Goal: Find contact information: Find contact information

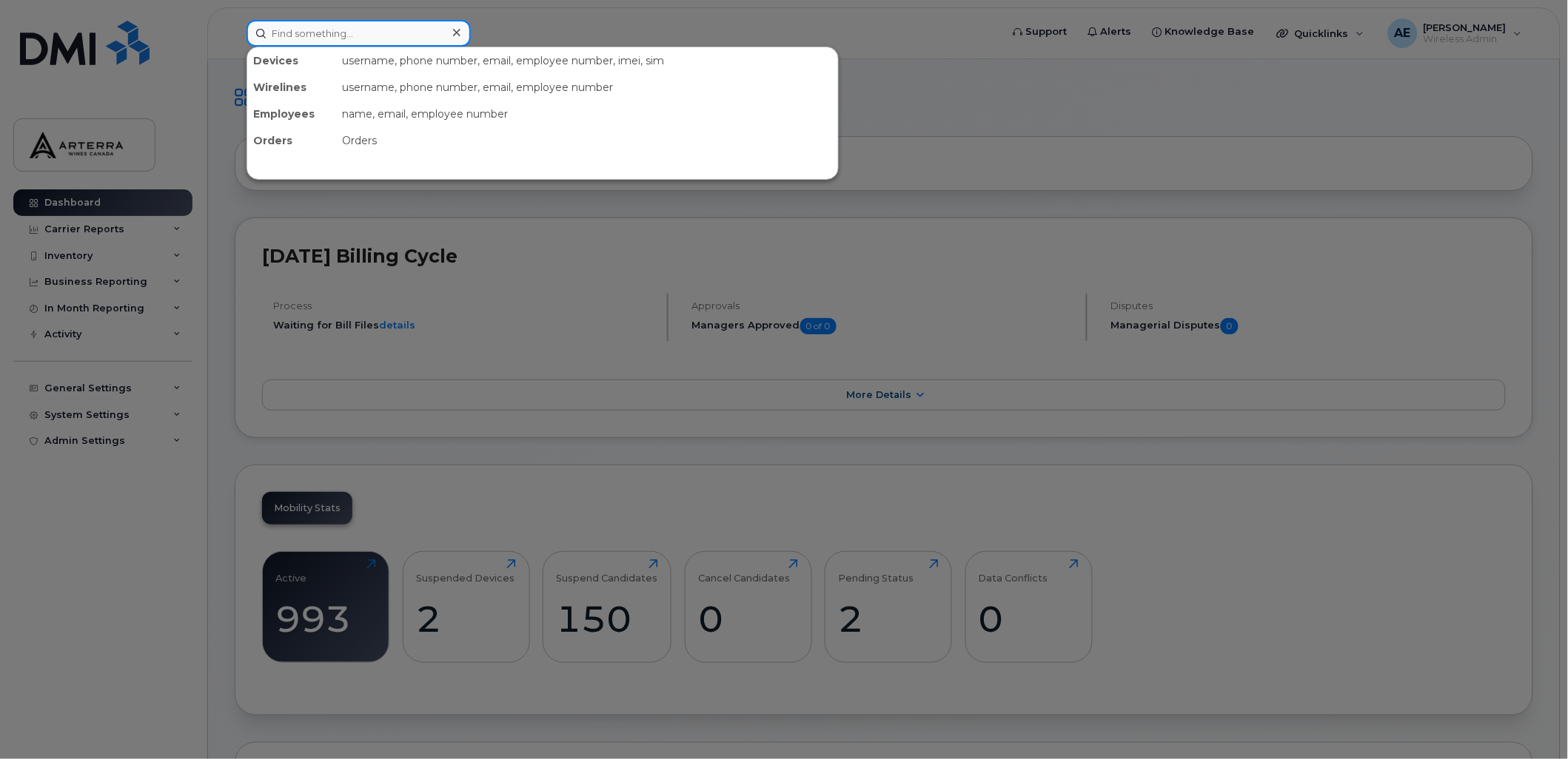
paste input "[PERSON_NAME]"
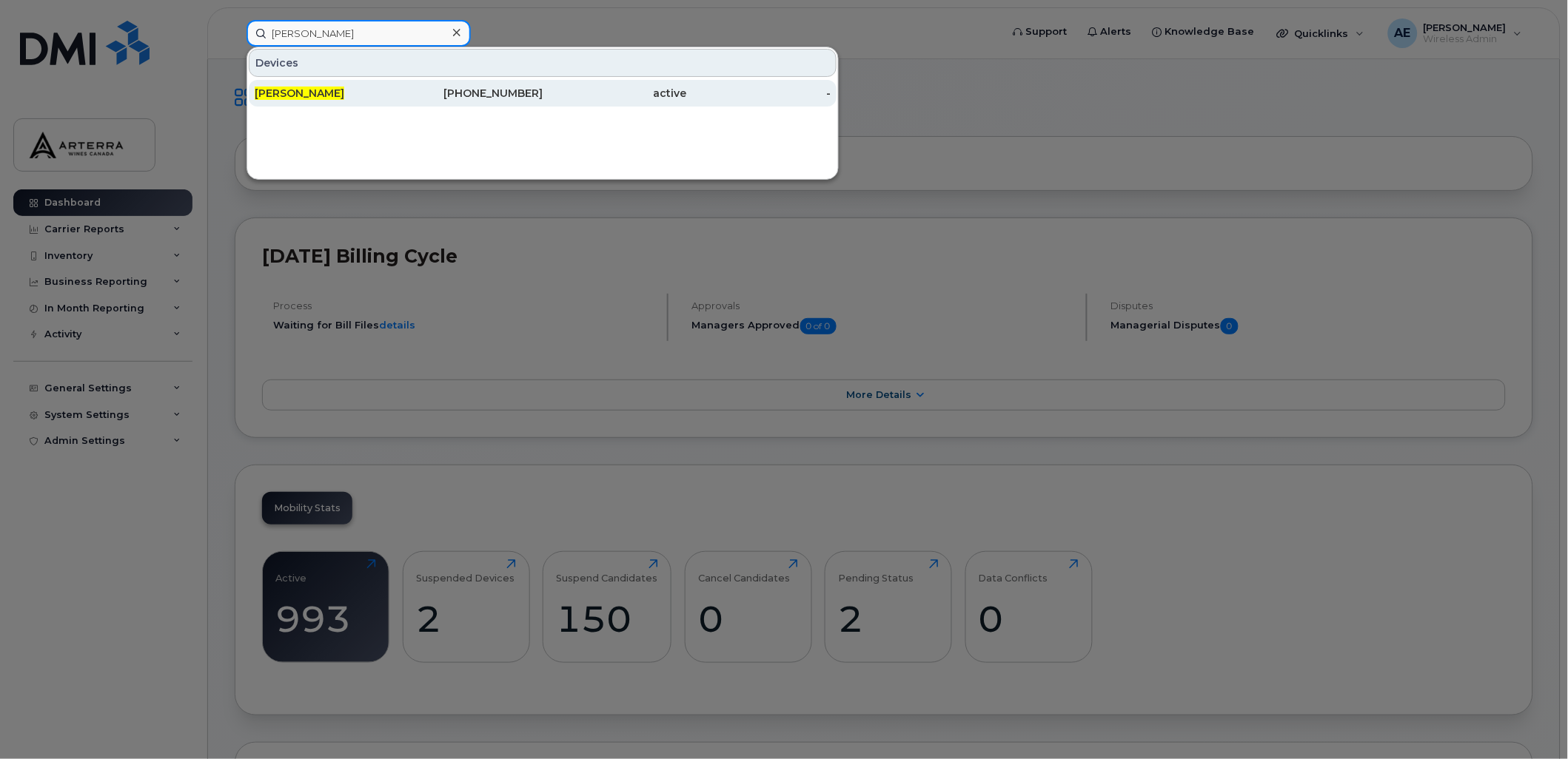
type input "[PERSON_NAME]"
click at [299, 89] on span "[PERSON_NAME]" at bounding box center [299, 93] width 89 height 13
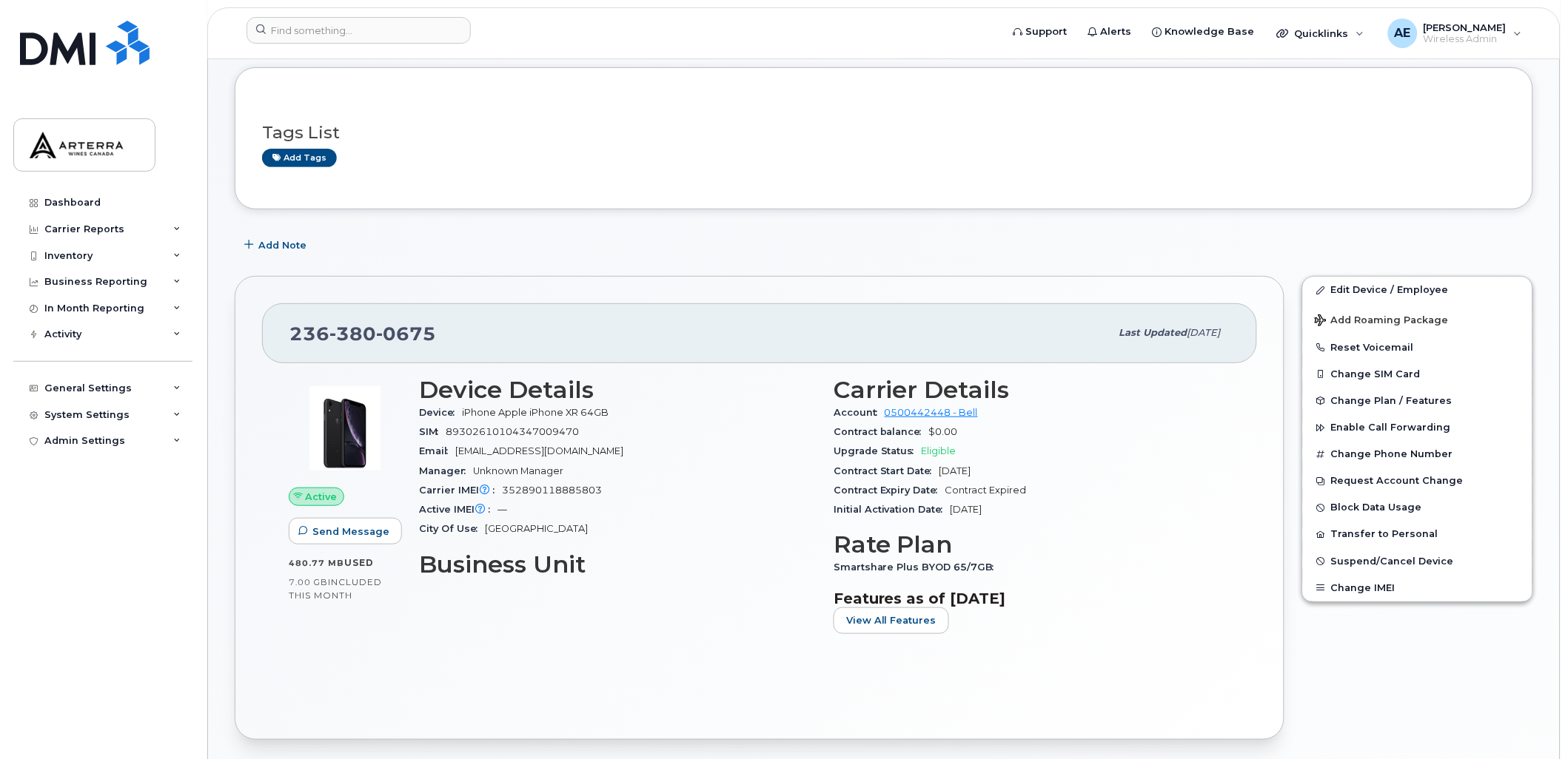
scroll to position [164, 0]
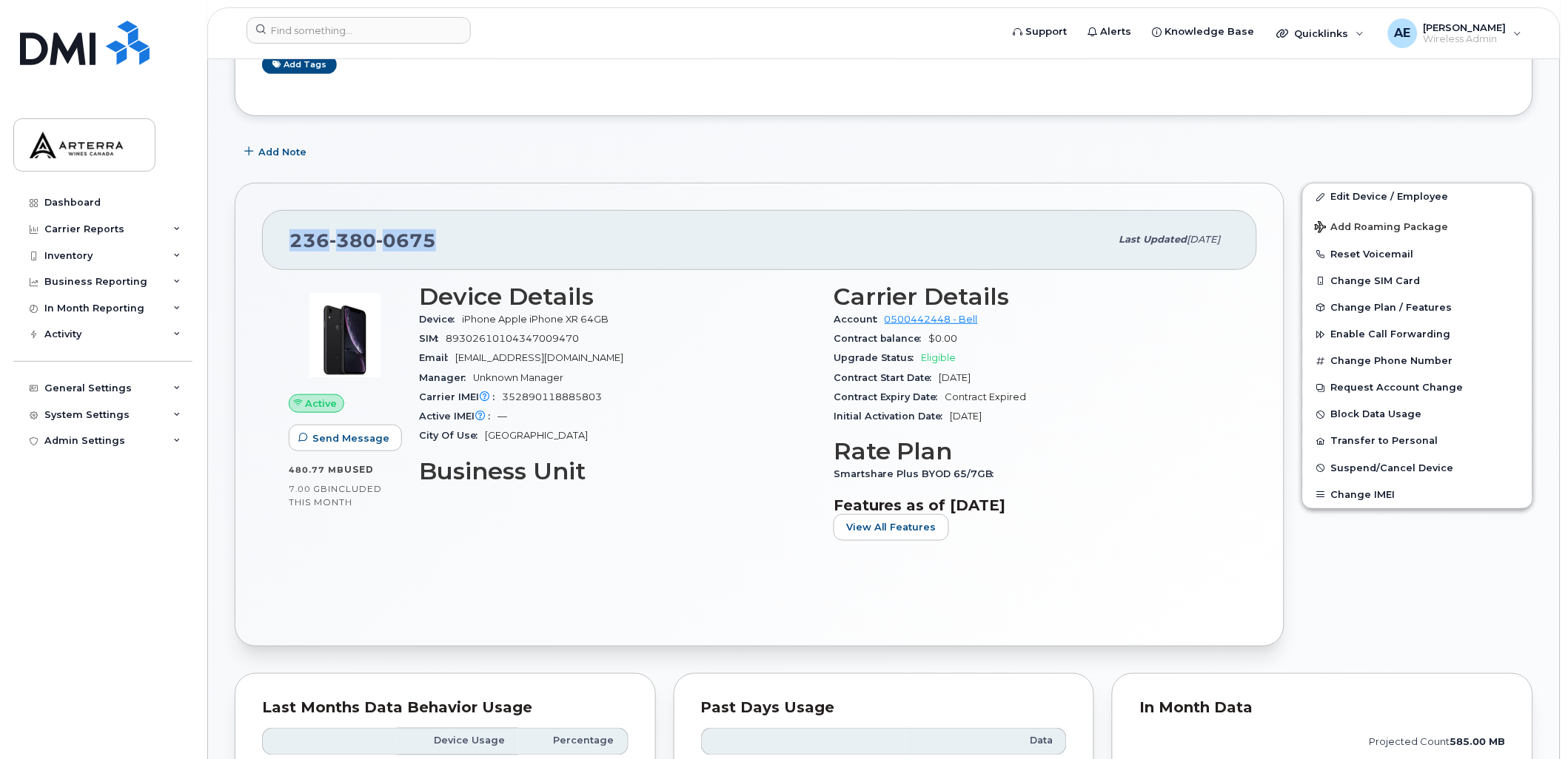
drag, startPoint x: 431, startPoint y: 239, endPoint x: 290, endPoint y: 238, distance: 141.0
click at [290, 238] on span "236 380 0675" at bounding box center [363, 240] width 147 height 22
drag, startPoint x: 290, startPoint y: 238, endPoint x: 306, endPoint y: 239, distance: 16.0
copy span "236 380 0675"
click at [657, 151] on div "Add Note" at bounding box center [883, 151] width 1299 height 26
